Goal: Use online tool/utility

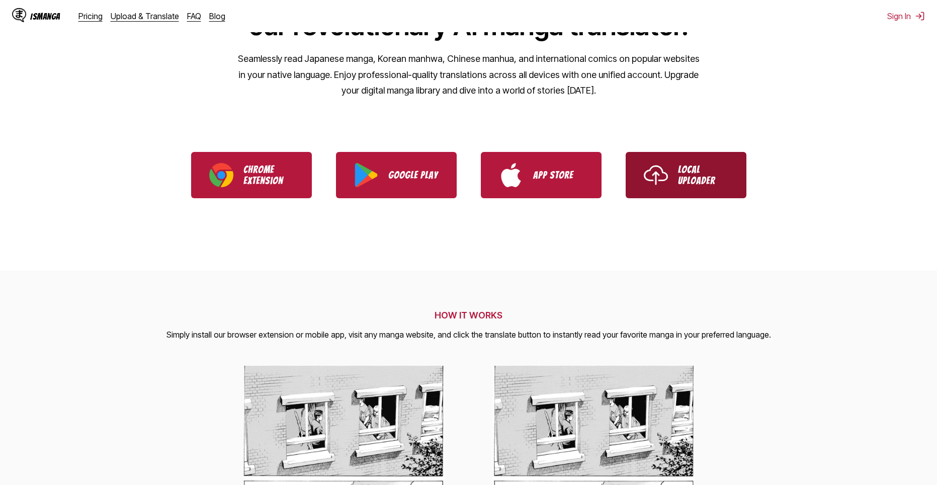
click at [697, 161] on link "Local Uploader" at bounding box center [686, 175] width 121 height 46
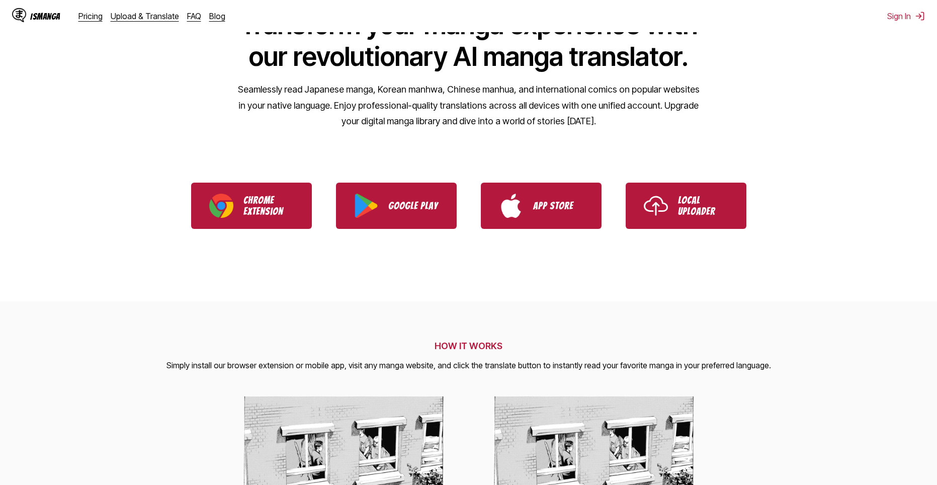
scroll to position [36, 0]
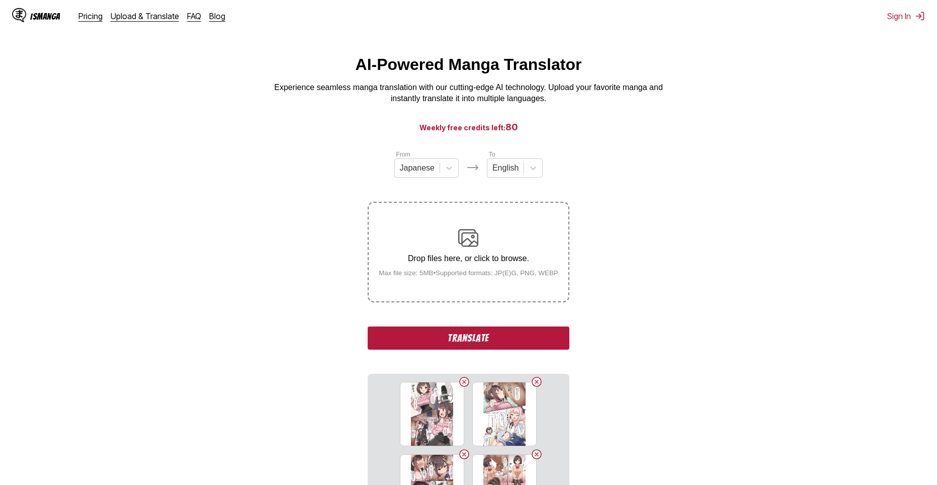
scroll to position [196, 0]
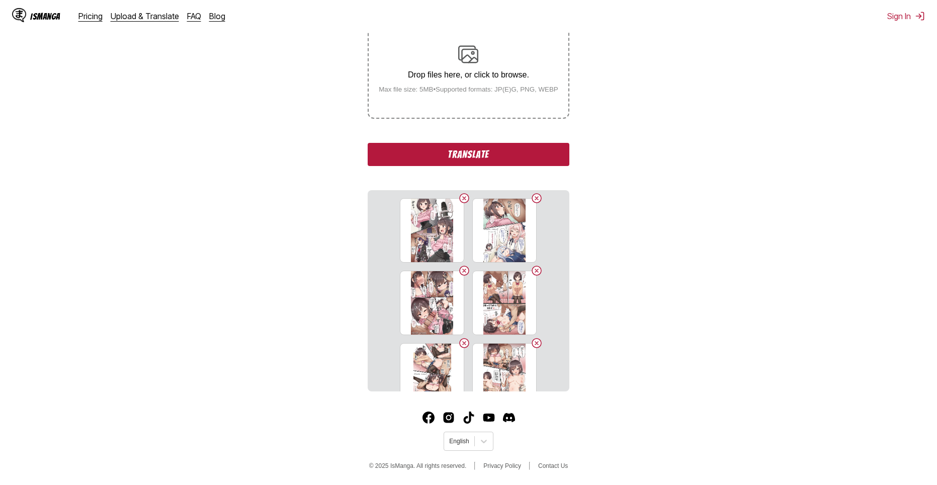
click at [510, 159] on button "Translate" at bounding box center [468, 154] width 201 height 23
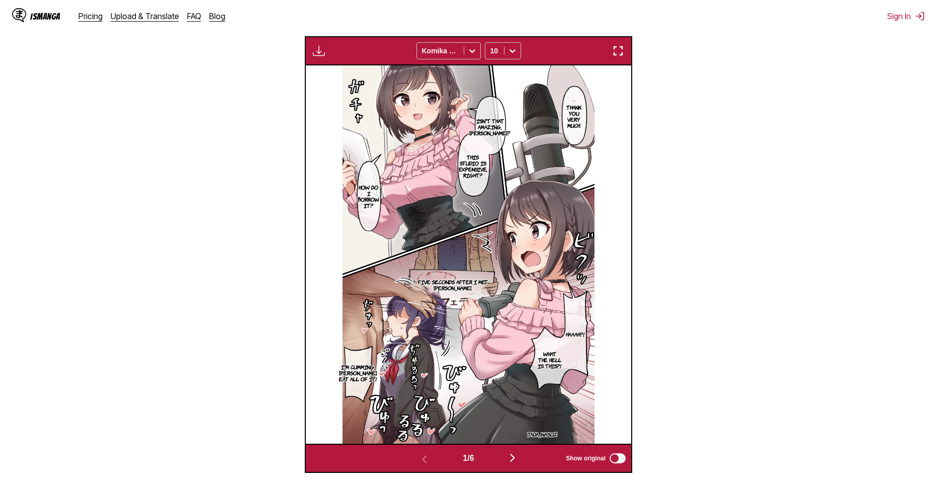
scroll to position [420, 0]
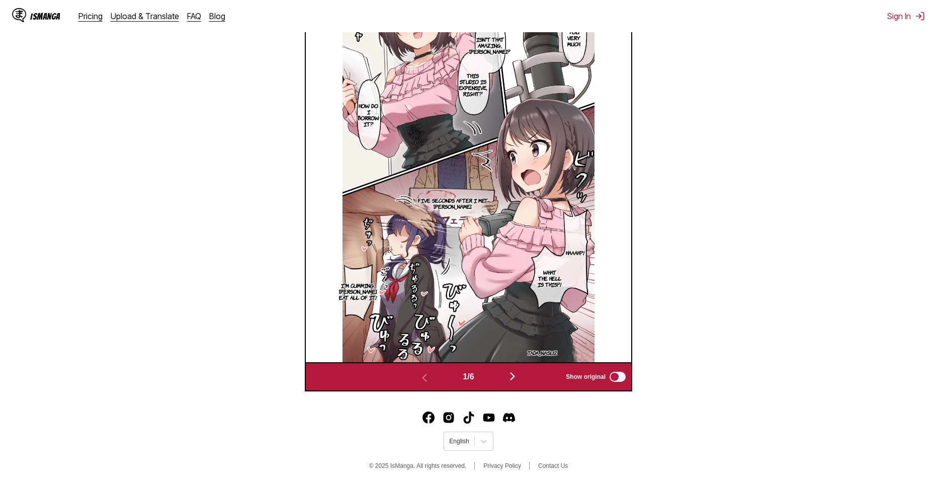
click at [519, 378] on img "button" at bounding box center [512, 376] width 12 height 12
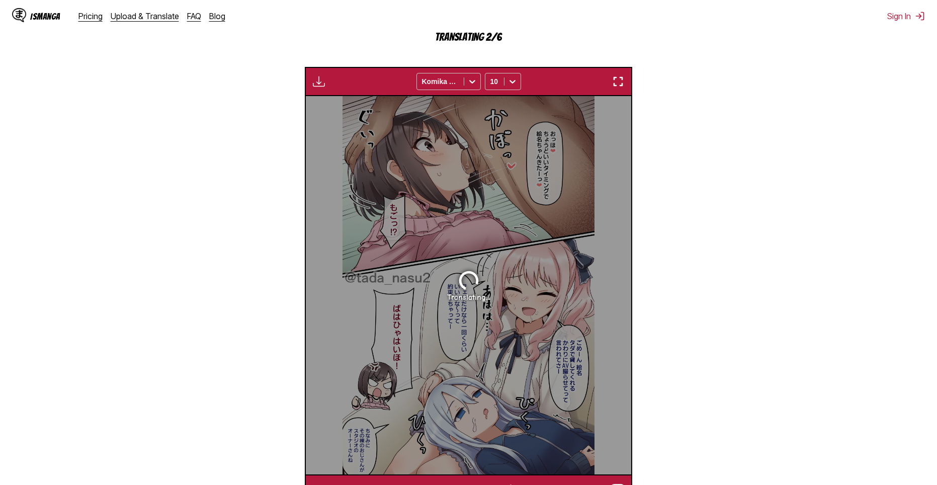
scroll to position [404, 0]
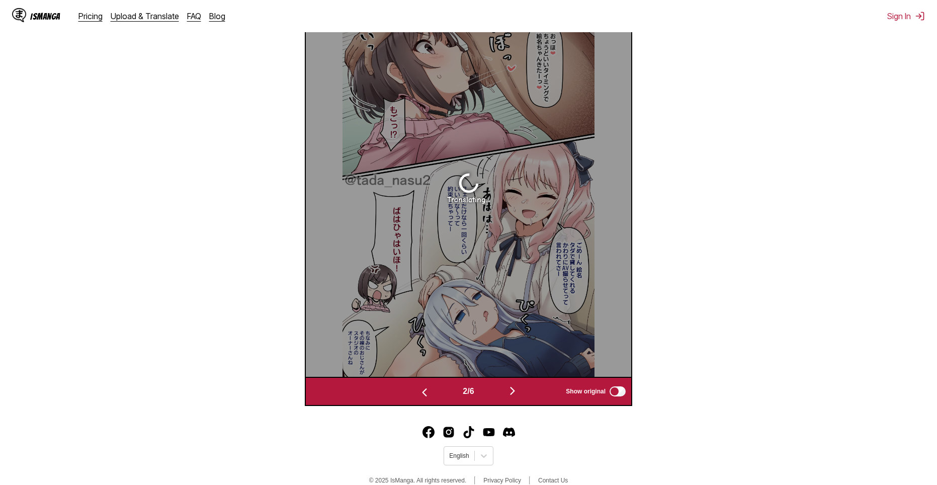
click at [426, 390] on img "button" at bounding box center [424, 392] width 12 height 12
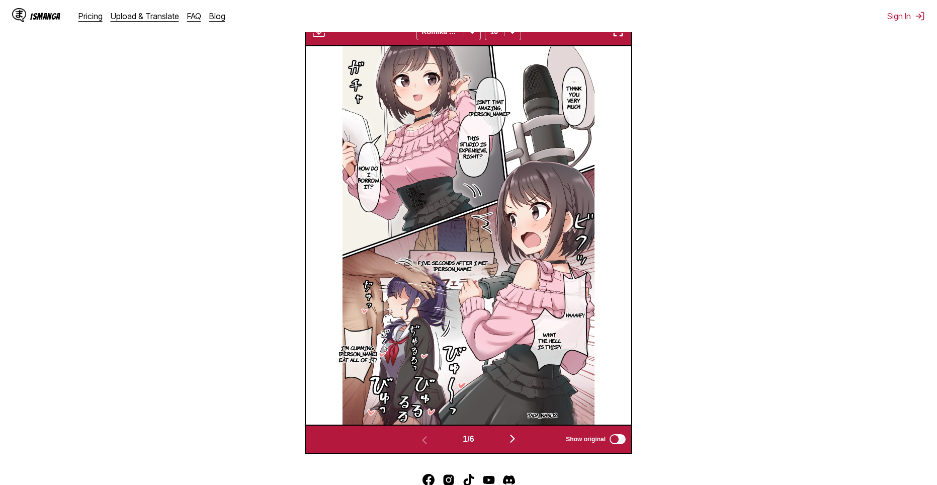
scroll to position [303, 0]
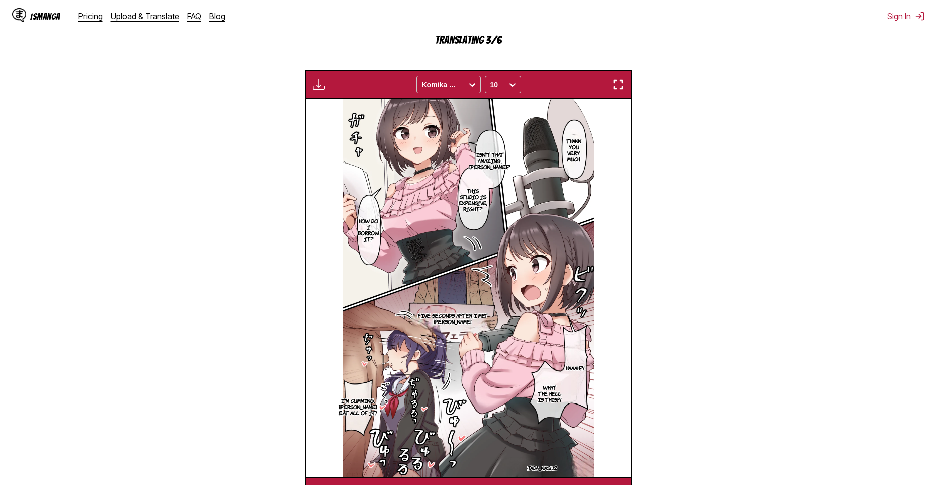
click at [318, 83] on img "button" at bounding box center [319, 84] width 12 height 12
click at [304, 88] on section "From Japanese To English Drop files here, or click to browse. Max file size: 5M…" at bounding box center [468, 181] width 921 height 649
click at [620, 84] on img "button" at bounding box center [618, 84] width 12 height 12
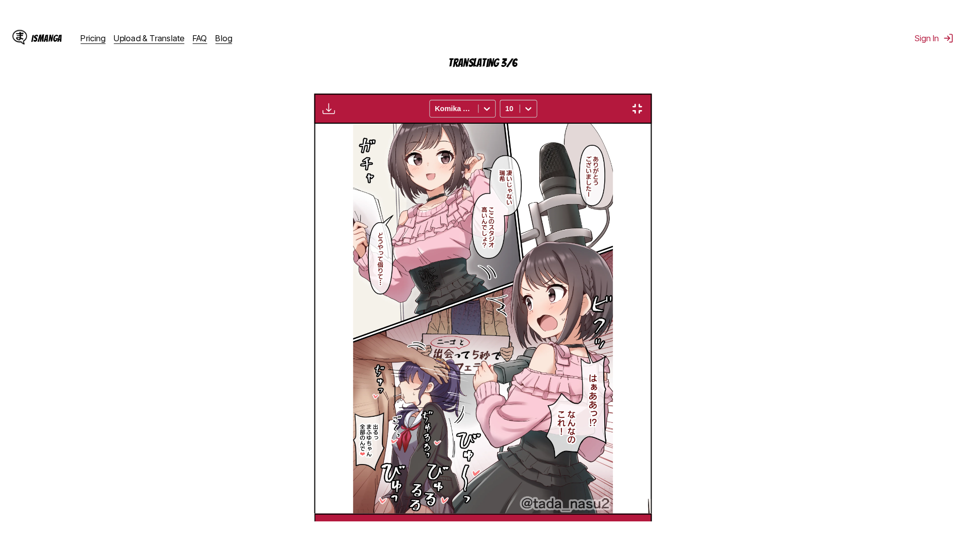
scroll to position [106, 0]
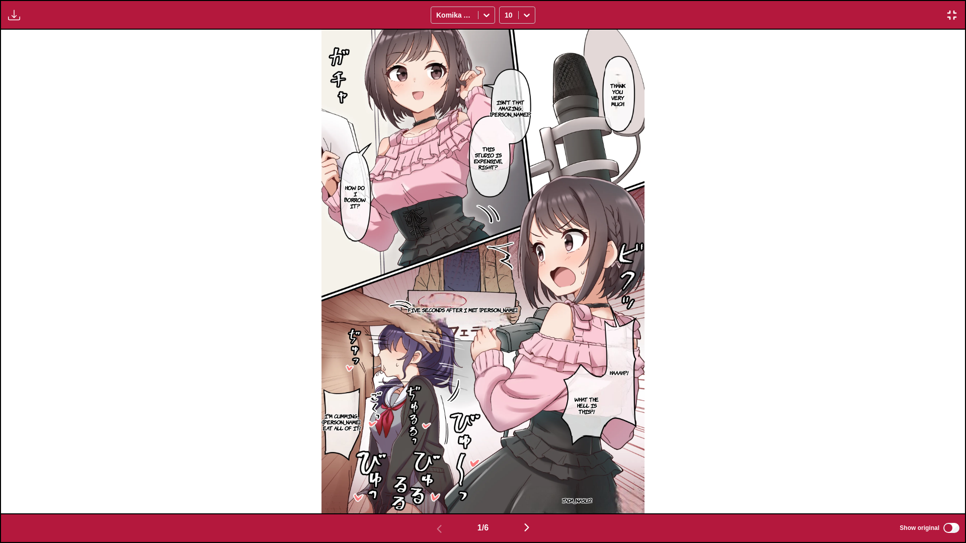
click at [937, 16] on img "button" at bounding box center [952, 15] width 12 height 12
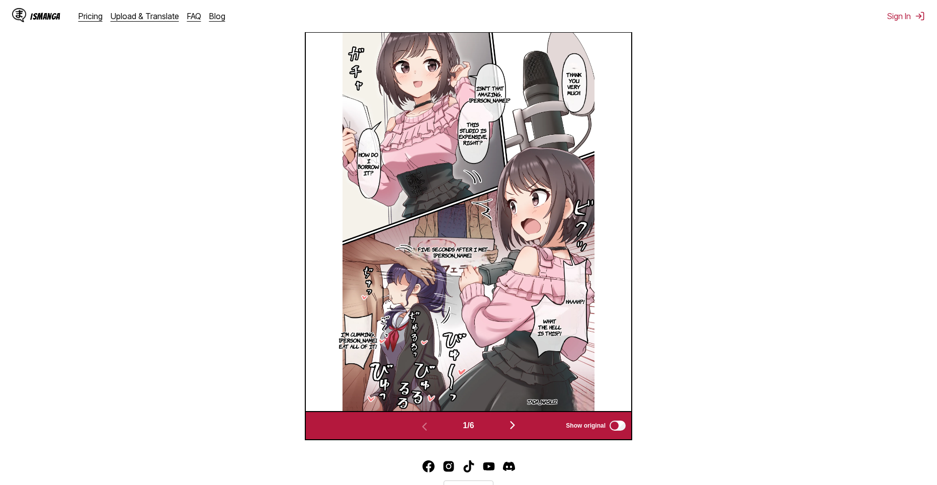
scroll to position [334, 0]
click at [514, 429] on img "button" at bounding box center [512, 425] width 12 height 12
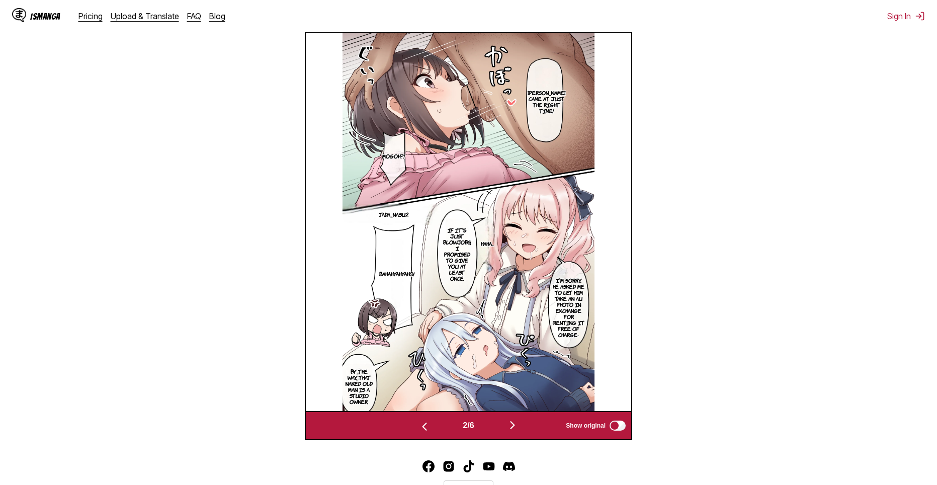
click at [511, 422] on img "button" at bounding box center [512, 425] width 12 height 12
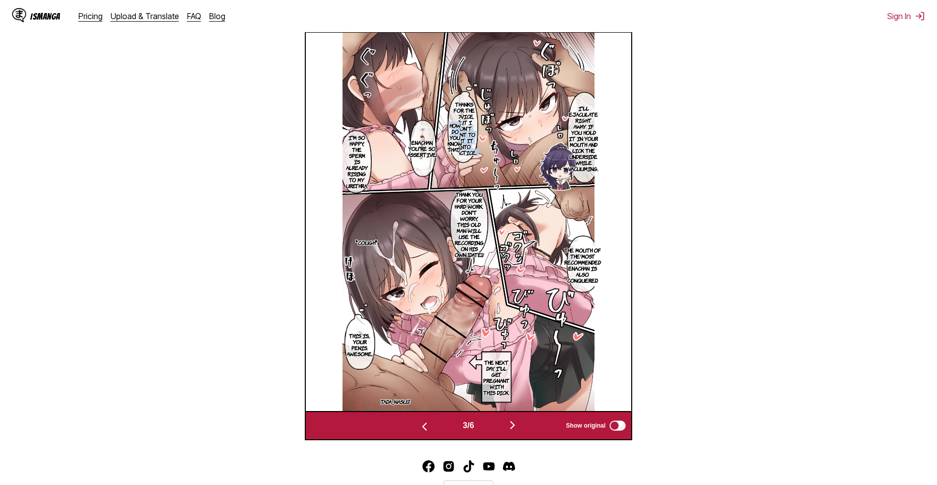
drag, startPoint x: 470, startPoint y: 129, endPoint x: 461, endPoint y: 143, distance: 16.9
click at [461, 141] on article "I'll ejaculate right away if you hold it in your mouth and lick the underside w…" at bounding box center [469, 222] width 252 height 378
click at [750, 226] on section "From Japanese To English Drop files here, or click to browse. Max file size: 5M…" at bounding box center [468, 133] width 921 height 614
click at [516, 426] on img "button" at bounding box center [512, 425] width 12 height 12
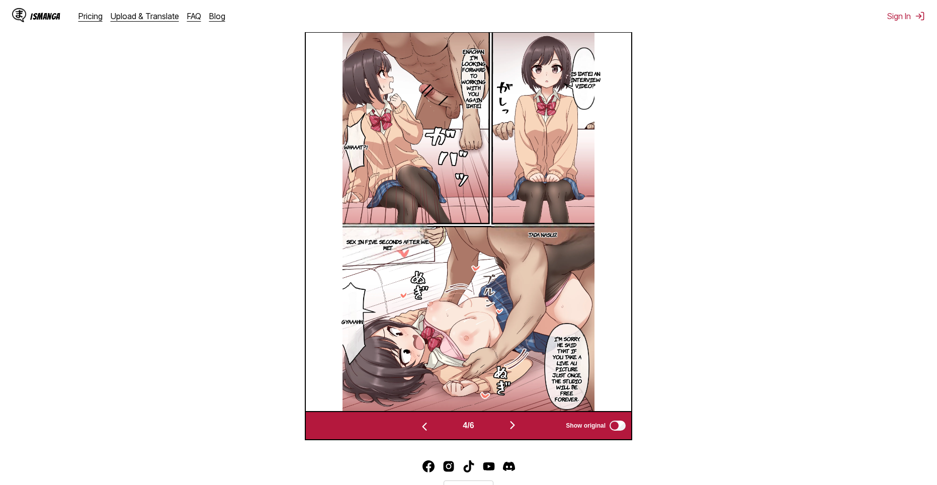
click at [510, 431] on img "button" at bounding box center [512, 425] width 12 height 12
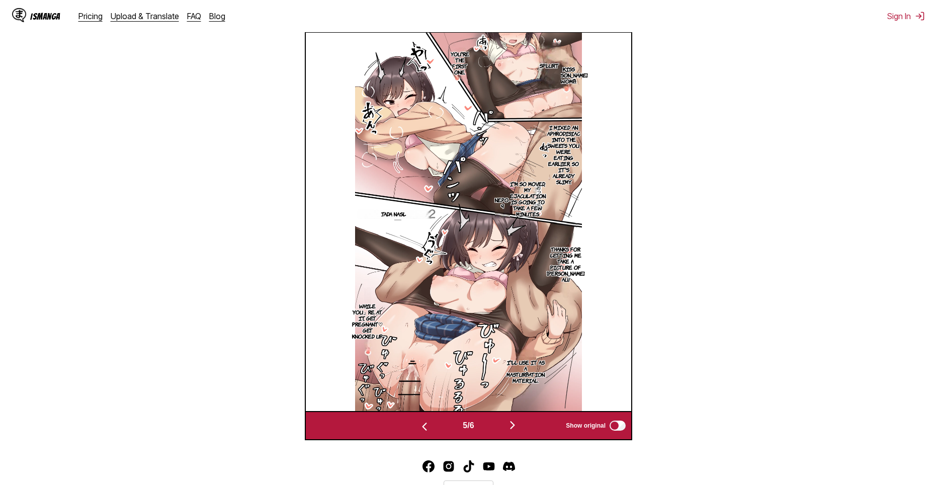
click at [513, 430] on img "button" at bounding box center [512, 425] width 12 height 12
